Goal: Check status: Check status

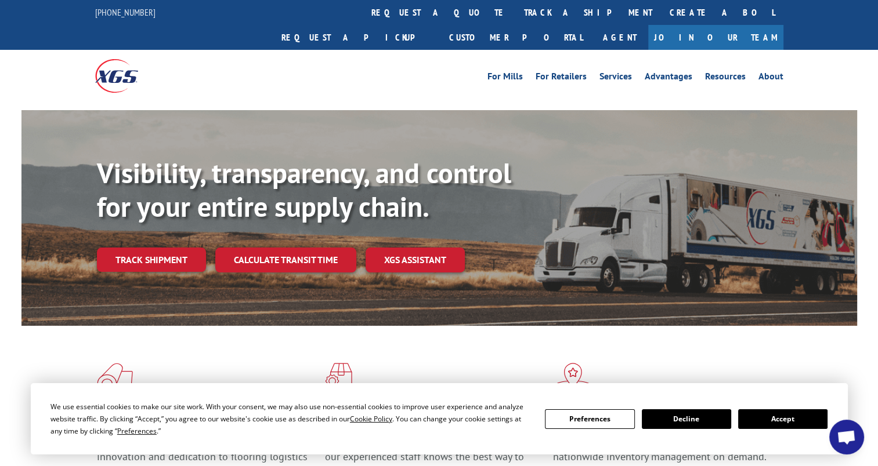
click at [775, 423] on button "Accept" at bounding box center [782, 420] width 89 height 20
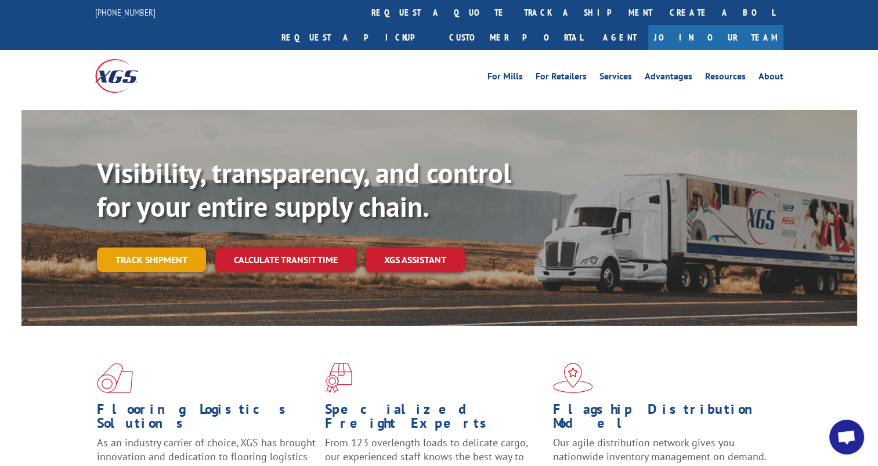
click at [174, 248] on link "Track shipment" at bounding box center [151, 260] width 109 height 24
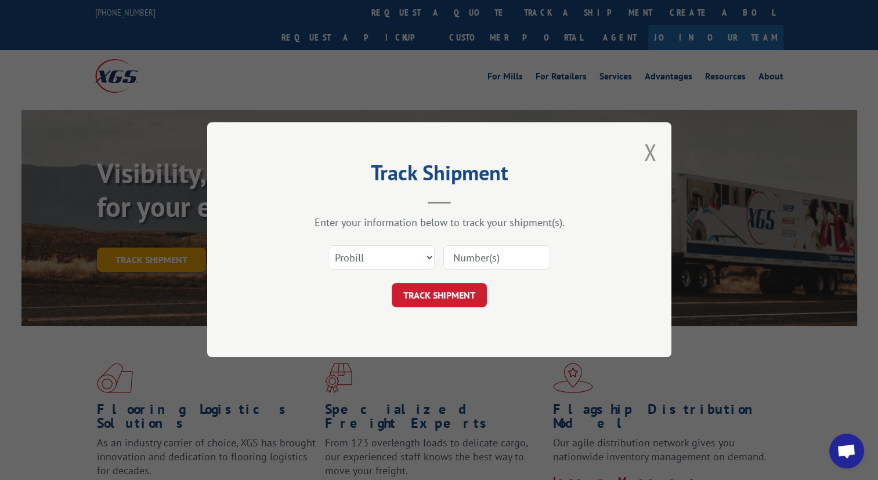
click at [459, 255] on input at bounding box center [496, 258] width 107 height 24
paste input "17102918"
type input "17102918"
click at [447, 294] on button "TRACK SHIPMENT" at bounding box center [439, 296] width 95 height 24
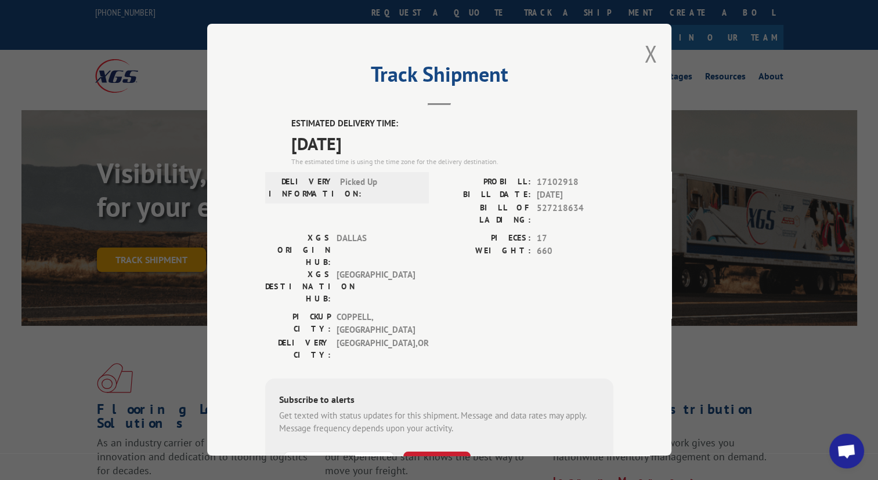
click at [349, 452] on input "+1 (___) ___-____" at bounding box center [339, 464] width 110 height 24
type input "[PHONE_NUMBER]"
click at [418, 452] on button "SUBSCRIBE" at bounding box center [436, 464] width 67 height 24
